Goal: Information Seeking & Learning: Learn about a topic

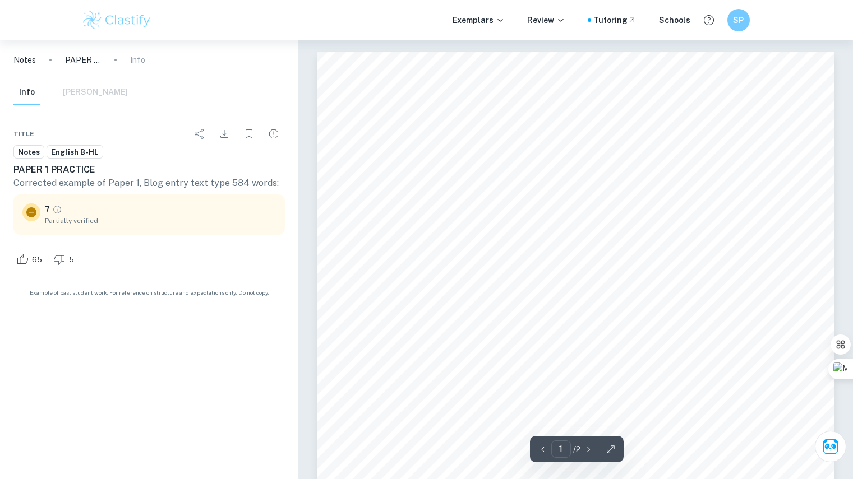
click at [87, 154] on span "English B-HL" at bounding box center [75, 152] width 56 height 11
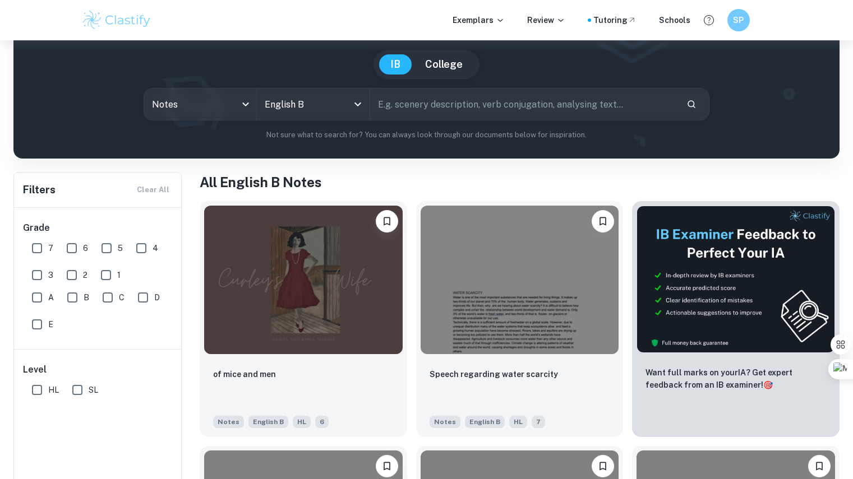
scroll to position [94, 0]
click at [36, 245] on input "7" at bounding box center [37, 248] width 22 height 22
checkbox input "true"
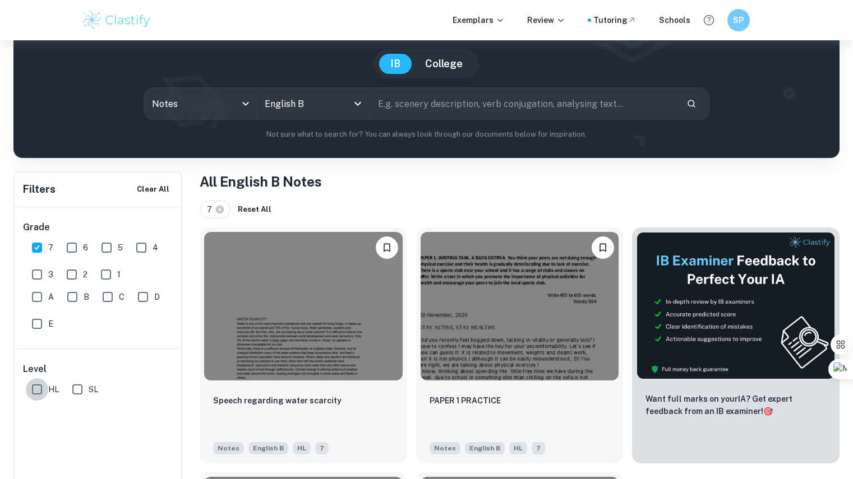
click at [38, 393] on input "HL" at bounding box center [37, 390] width 22 height 22
checkbox input "true"
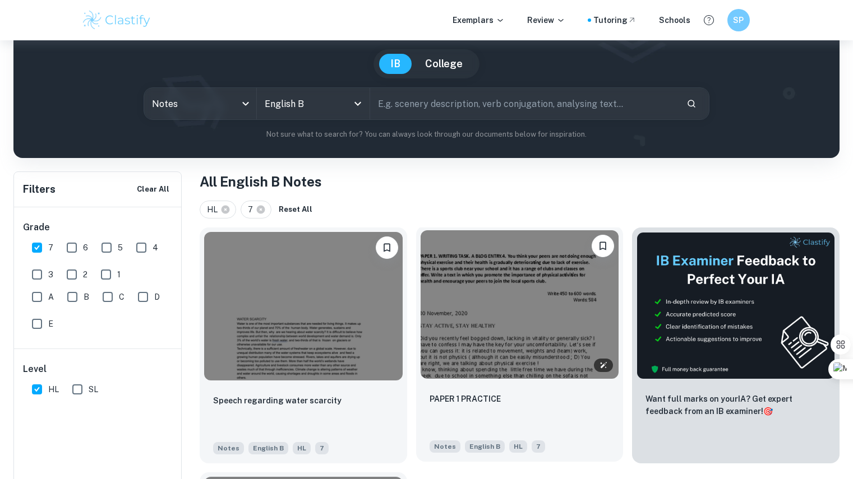
click at [516, 324] on img at bounding box center [520, 304] width 199 height 149
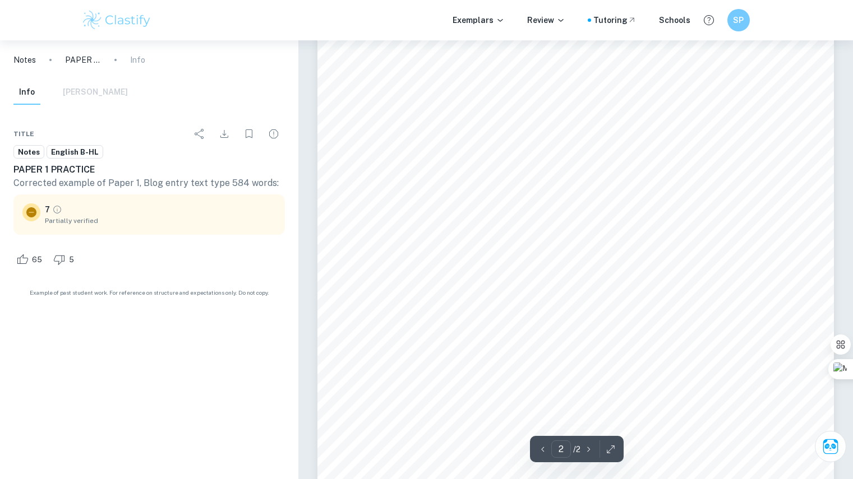
scroll to position [998, 0]
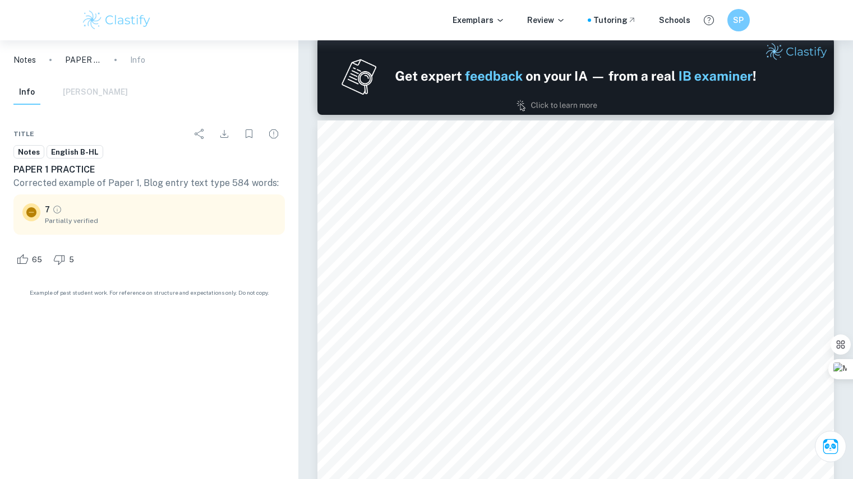
type input "1"
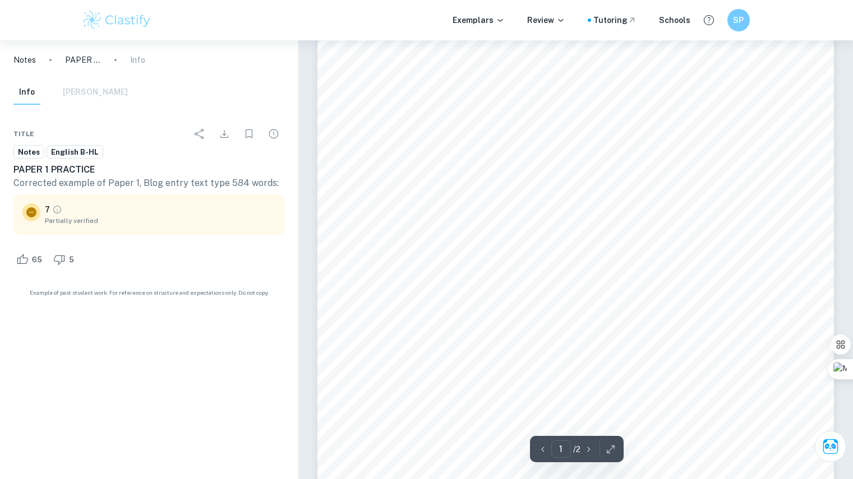
scroll to position [0, 0]
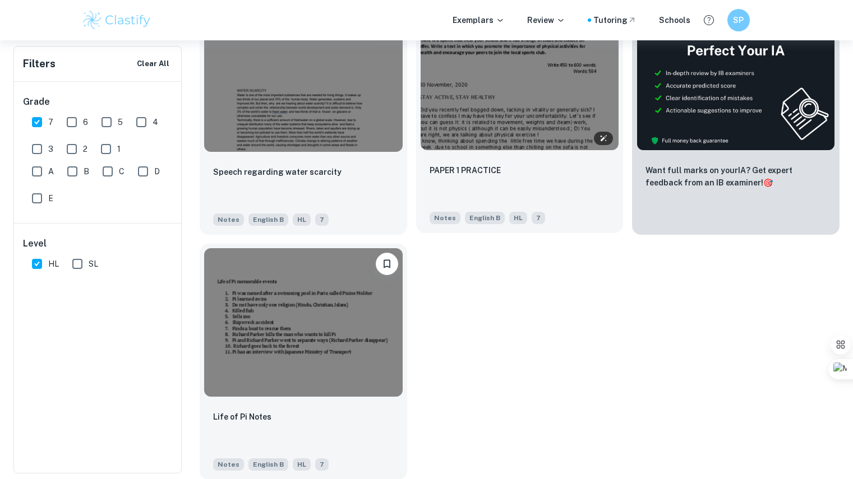
scroll to position [324, 0]
click at [568, 269] on div "Speech regarding water scarcity Notes English B HL 7 PAPER 1 PRACTICE Notes Eng…" at bounding box center [515, 234] width 649 height 490
click at [71, 123] on input "6" at bounding box center [72, 122] width 22 height 22
checkbox input "true"
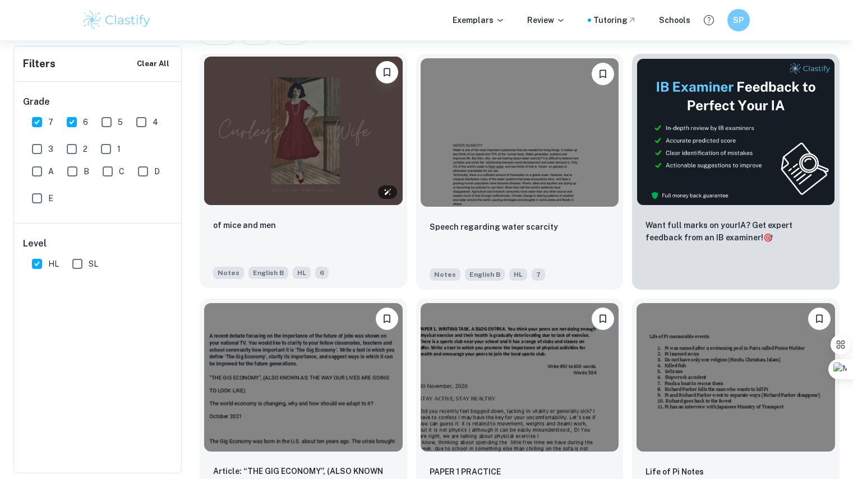
scroll to position [267, 0]
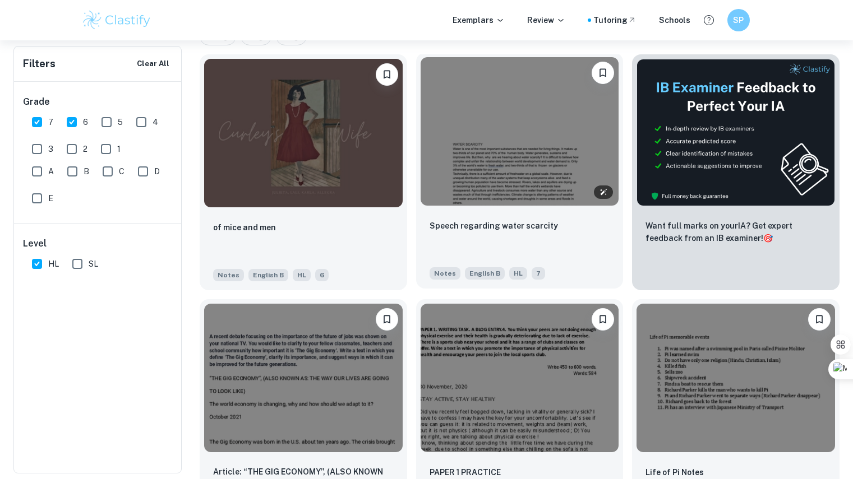
click at [501, 155] on img at bounding box center [520, 131] width 199 height 149
